Goal: Check status: Check status

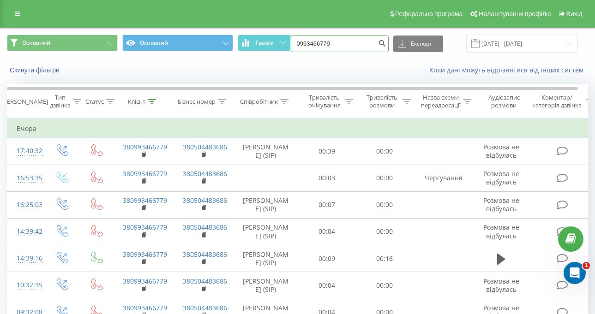
drag, startPoint x: 361, startPoint y: 46, endPoint x: 261, endPoint y: 52, distance: 100.7
click at [261, 52] on div "Основний Основний Графік 0993466779 Експорт .csv .xls .xlsx [DATE] - [DATE]" at bounding box center [297, 44] width 581 height 18
paste input "[PHONE_NUMBER]"
click at [315, 45] on input "[PHONE_NUMBER]" at bounding box center [340, 44] width 98 height 17
type input "0932698840"
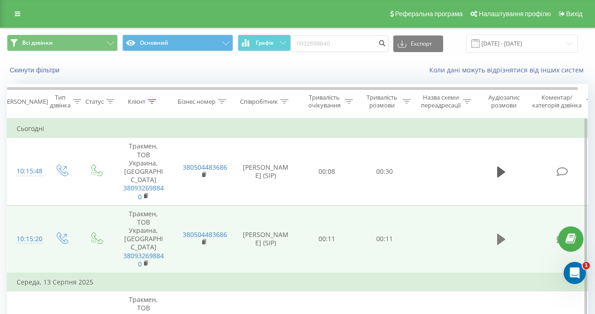
click at [497, 233] on icon at bounding box center [501, 239] width 8 height 13
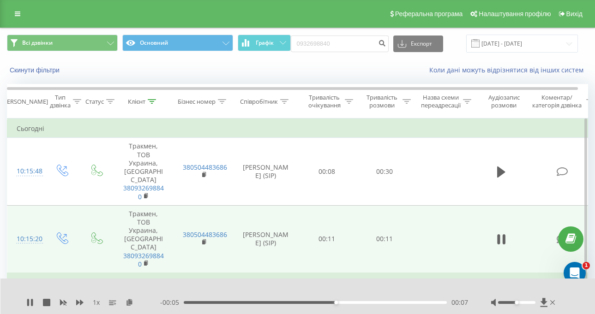
click at [186, 300] on div "- 00:05 00:07 00:07" at bounding box center [314, 302] width 308 height 9
click at [184, 304] on div "- 00:04 00:07 00:07" at bounding box center [314, 302] width 308 height 9
click at [185, 301] on div "- 00:04 00:07 00:07" at bounding box center [314, 302] width 308 height 9
click at [185, 304] on div "00:00" at bounding box center [315, 302] width 263 height 3
click at [34, 304] on div "1 x" at bounding box center [93, 302] width 134 height 9
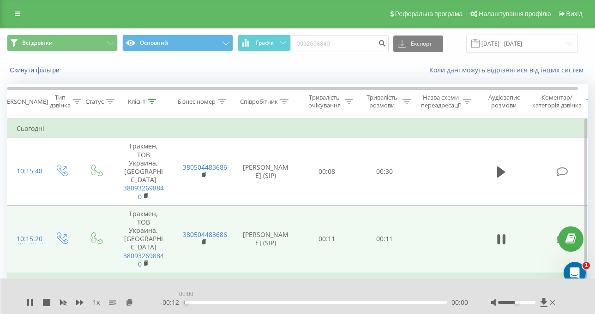
click at [185, 302] on div "00:00" at bounding box center [315, 302] width 263 height 3
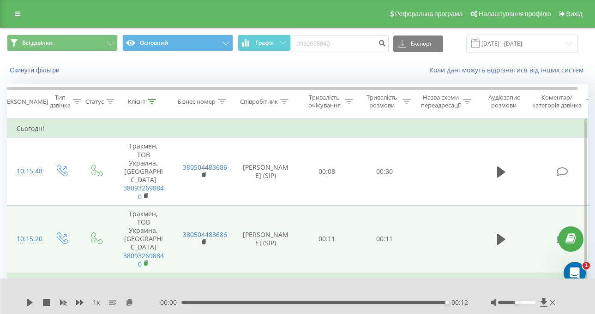
click at [145, 260] on icon at bounding box center [146, 263] width 5 height 6
